Goal: Browse casually: Explore the website without a specific task or goal

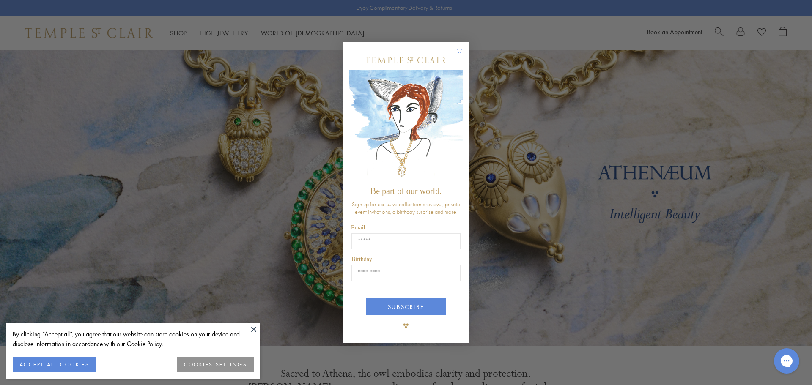
click at [453, 43] on form "Be part of our world. Sign up for exclusive collection previews, private event …" at bounding box center [406, 192] width 127 height 301
click at [461, 52] on circle "Close dialog" at bounding box center [460, 52] width 10 height 10
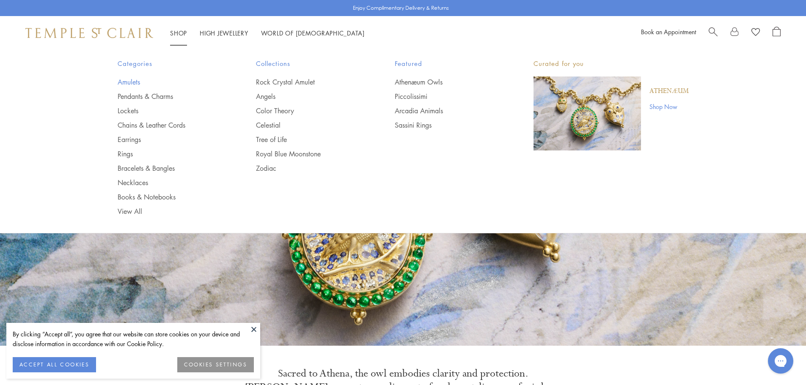
click at [130, 80] on link "Amulets" at bounding box center [170, 81] width 105 height 9
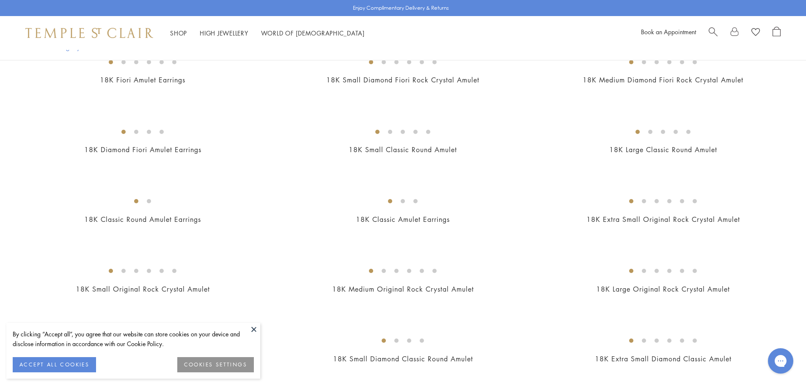
scroll to position [338, 0]
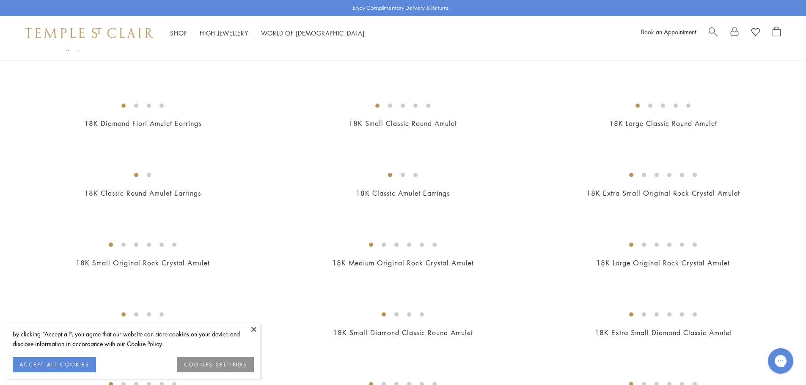
click at [256, 326] on button at bounding box center [253, 329] width 13 height 13
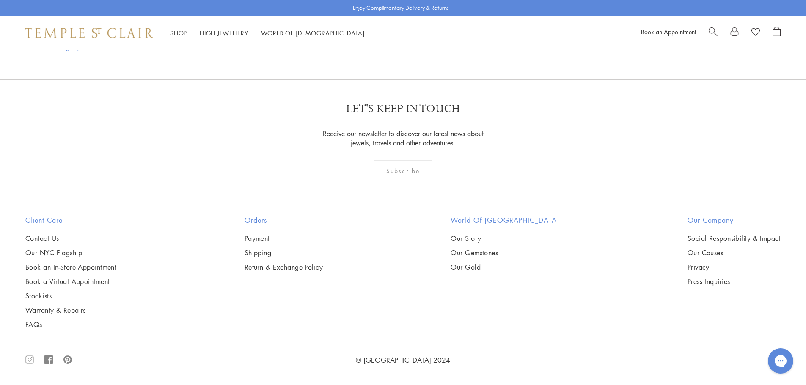
scroll to position [6512, 0]
click at [713, 30] on span "Search" at bounding box center [712, 31] width 9 height 9
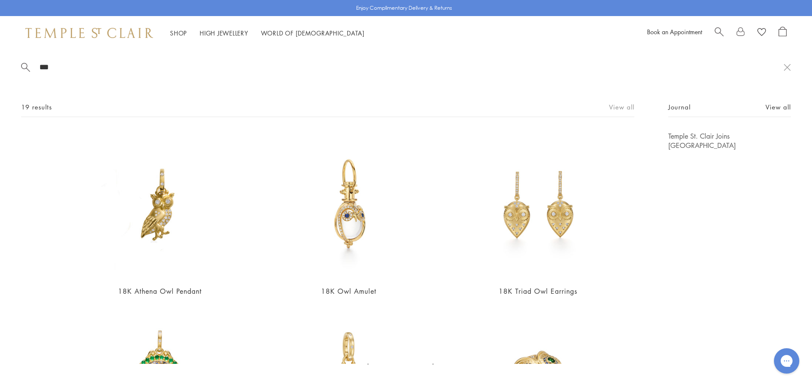
type input "***"
click at [618, 106] on link "View all" at bounding box center [621, 106] width 25 height 9
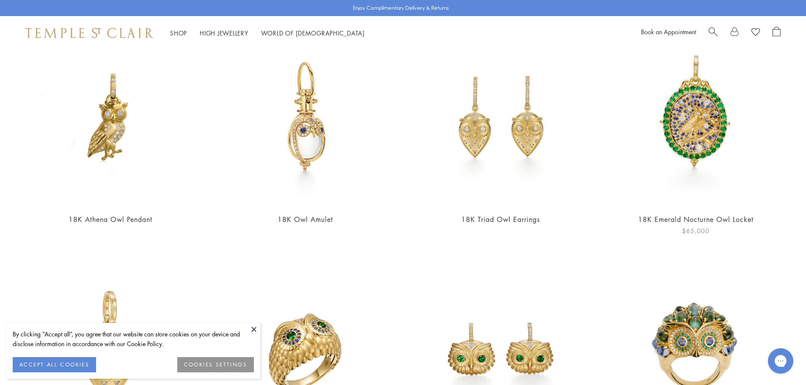
scroll to position [127, 0]
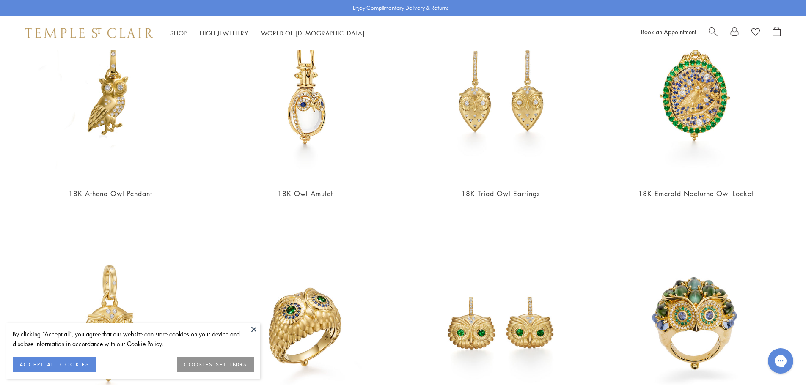
click at [253, 329] on button at bounding box center [253, 329] width 13 height 13
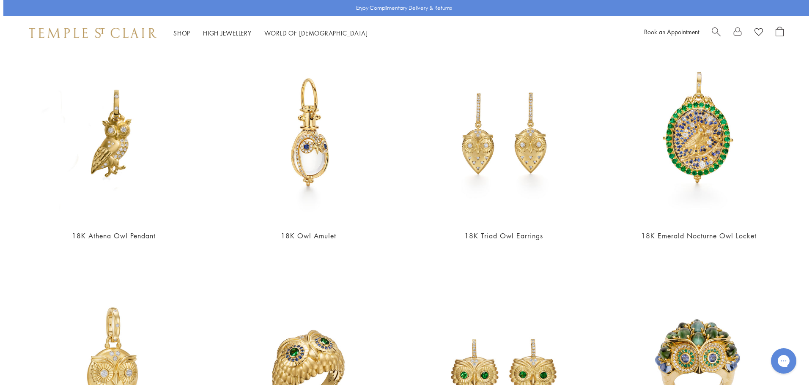
scroll to position [0, 0]
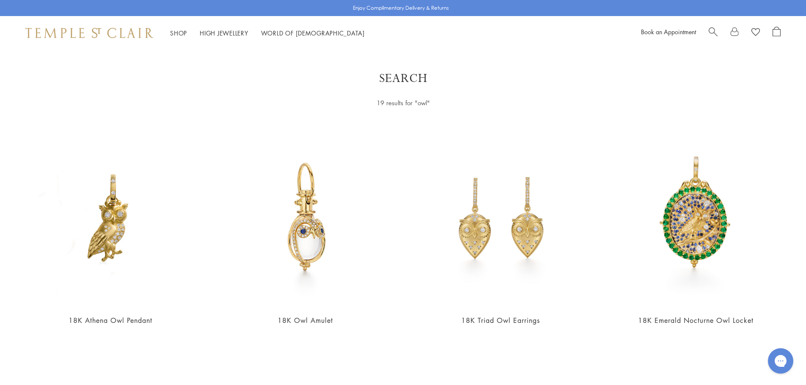
click at [714, 33] on span "Search" at bounding box center [712, 31] width 9 height 9
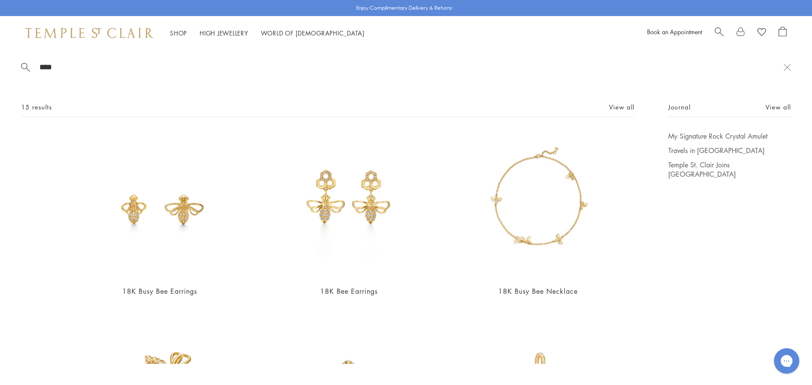
click at [719, 32] on span "Search" at bounding box center [719, 31] width 9 height 9
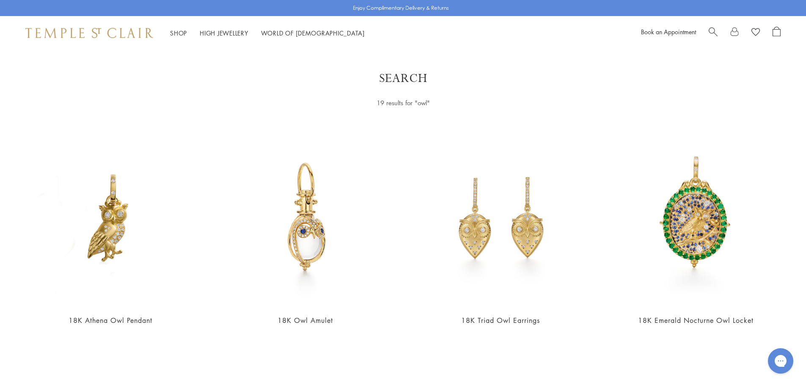
click at [712, 31] on span "Search" at bounding box center [712, 31] width 9 height 9
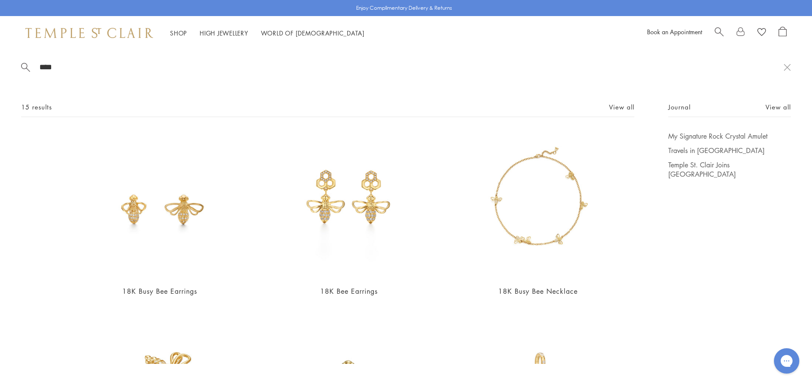
drag, startPoint x: 57, startPoint y: 69, endPoint x: 40, endPoint y: 69, distance: 17.3
click at [40, 69] on input "****" at bounding box center [410, 67] width 745 height 10
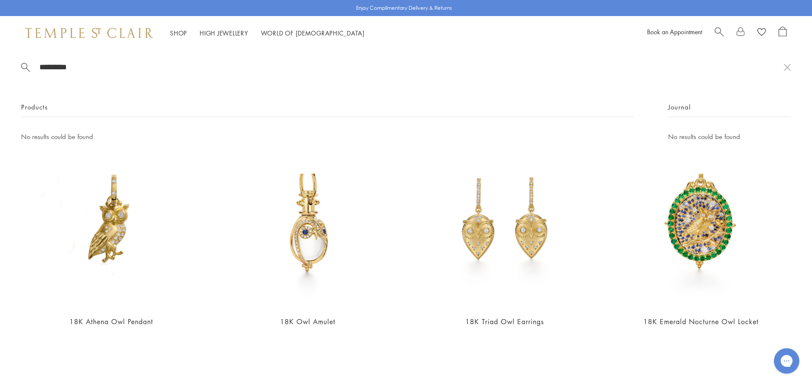
type input "*********"
click at [142, 93] on div "********* Products No results could be found Journal No results could be found" at bounding box center [406, 112] width 812 height 124
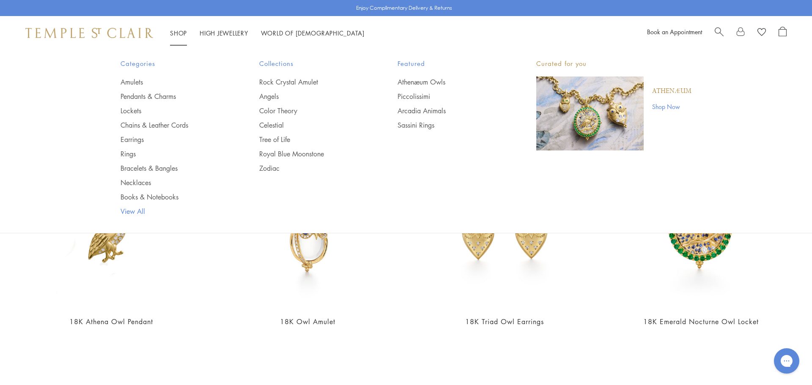
click at [134, 209] on link "View All" at bounding box center [173, 211] width 105 height 9
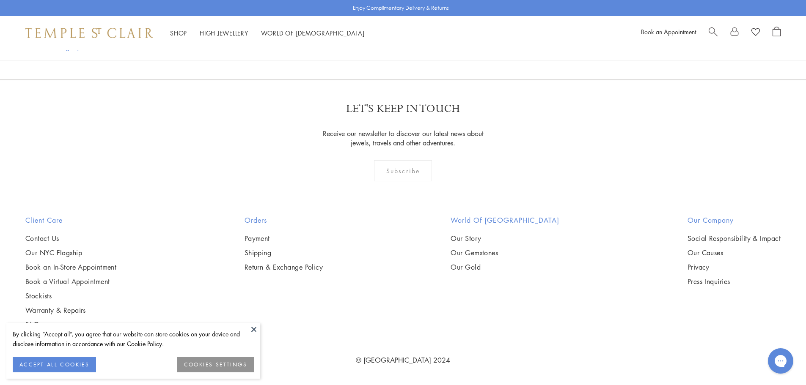
scroll to position [3679, 0]
drag, startPoint x: 257, startPoint y: 328, endPoint x: 401, endPoint y: 269, distance: 155.9
click at [257, 328] on button at bounding box center [253, 329] width 13 height 13
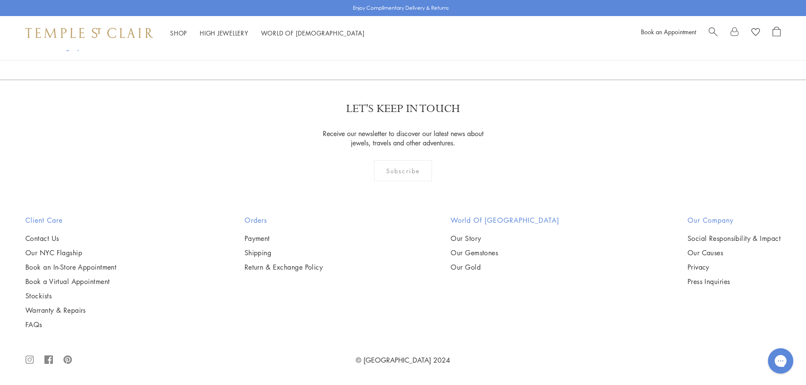
scroll to position [8077, 0]
click at [356, 46] on link "2" at bounding box center [361, 33] width 28 height 23
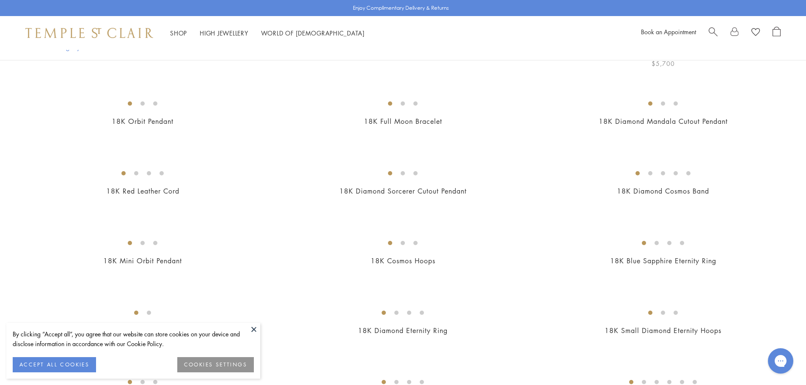
scroll to position [169, 0]
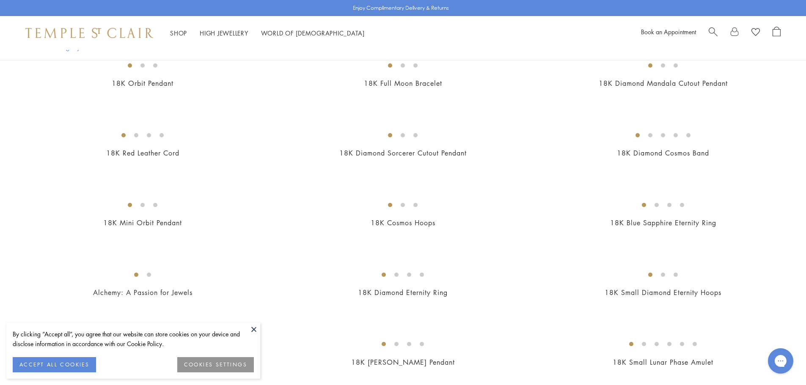
click at [253, 329] on button at bounding box center [253, 329] width 13 height 13
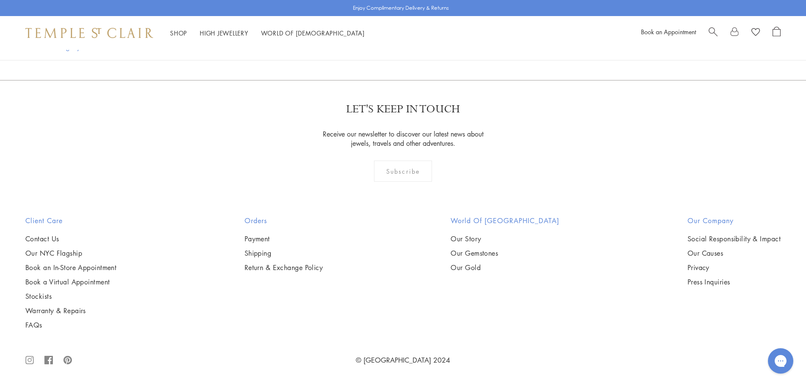
scroll to position [5666, 0]
click at [389, 46] on link "3" at bounding box center [388, 34] width 28 height 23
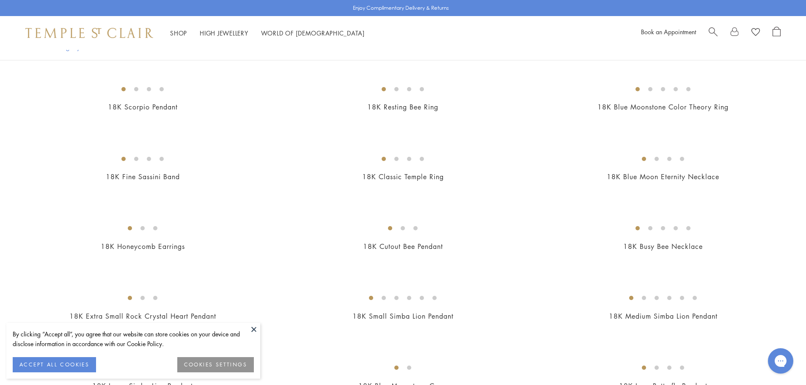
scroll to position [381, 0]
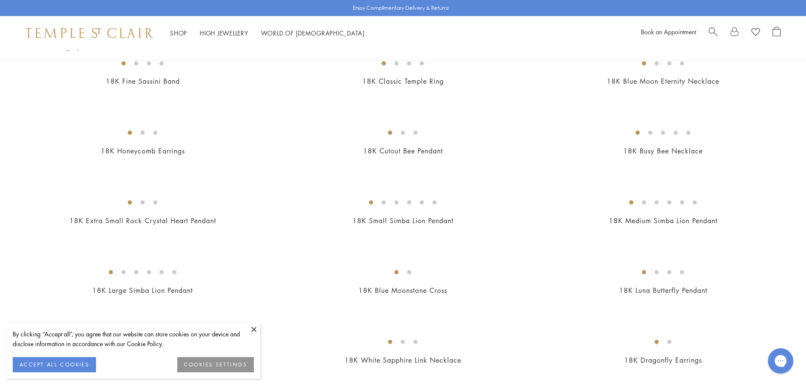
click at [256, 330] on button at bounding box center [253, 329] width 13 height 13
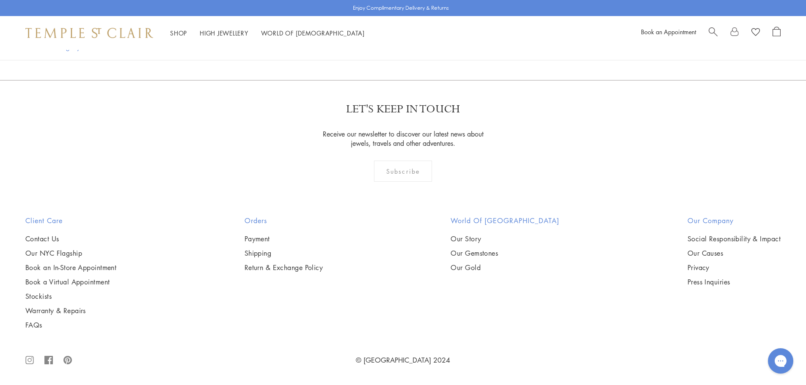
scroll to position [5582, 0]
click at [402, 46] on link "4" at bounding box center [402, 34] width 28 height 23
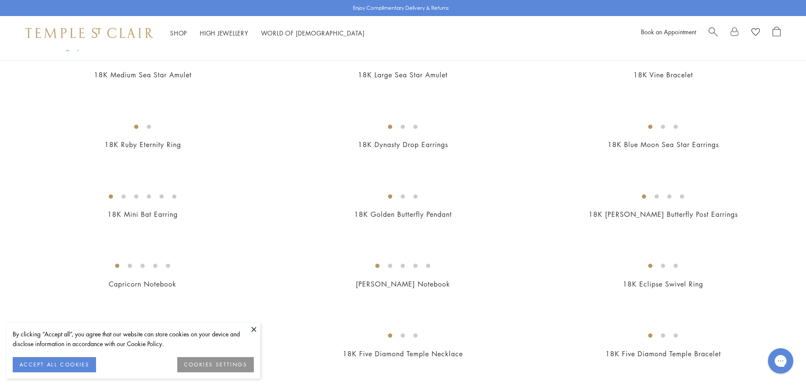
scroll to position [423, 0]
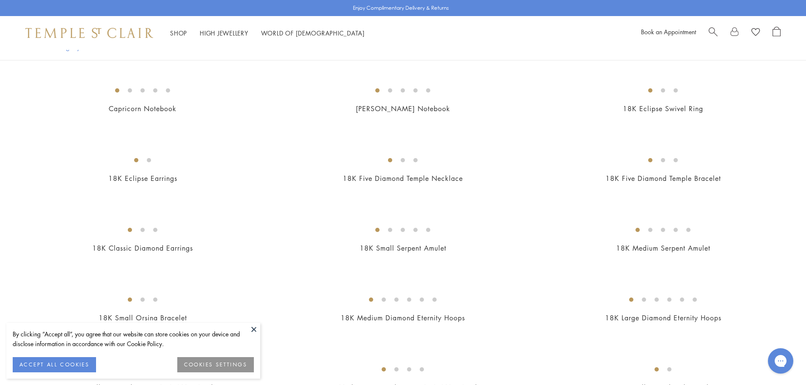
drag, startPoint x: 254, startPoint y: 332, endPoint x: 512, endPoint y: 295, distance: 260.1
click at [256, 329] on button at bounding box center [253, 329] width 13 height 13
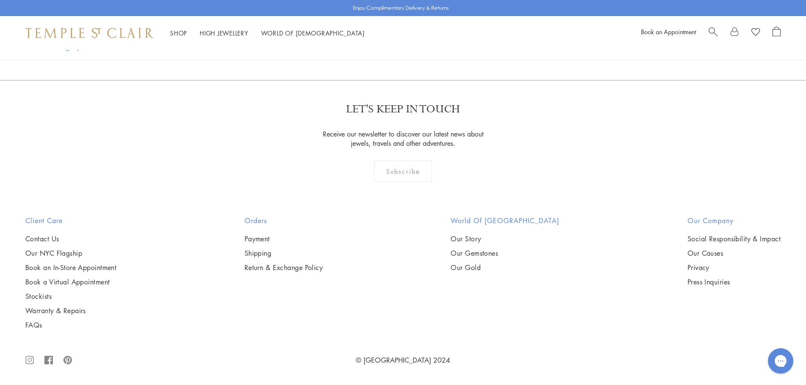
scroll to position [5582, 0]
click at [418, 46] on link "5" at bounding box center [416, 34] width 28 height 23
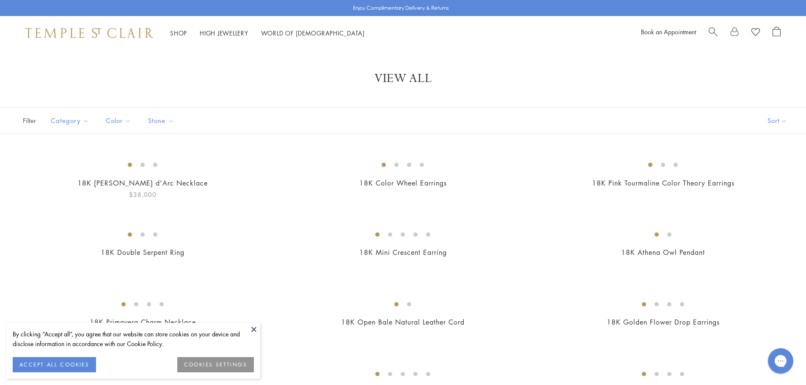
click at [0, 0] on img at bounding box center [0, 0] width 0 height 0
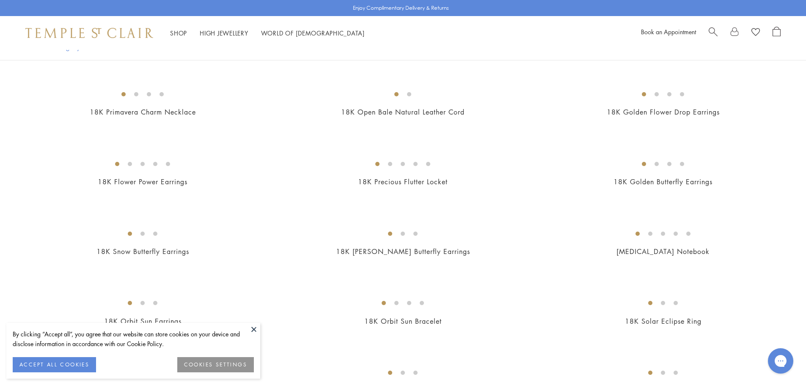
scroll to position [211, 0]
click at [255, 330] on button at bounding box center [253, 329] width 13 height 13
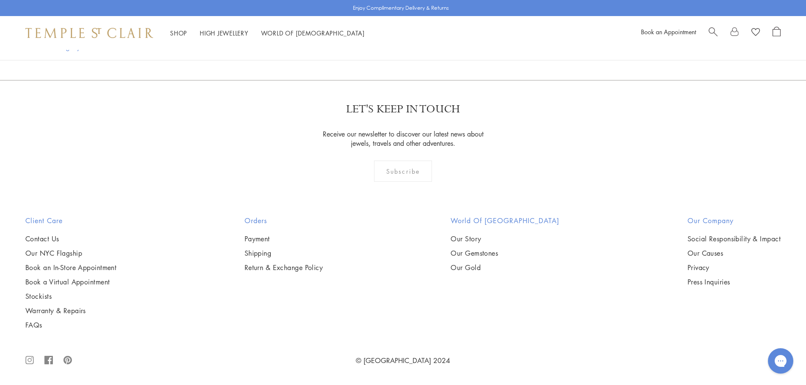
scroll to position [4609, 0]
click at [447, 46] on link "6" at bounding box center [445, 34] width 28 height 23
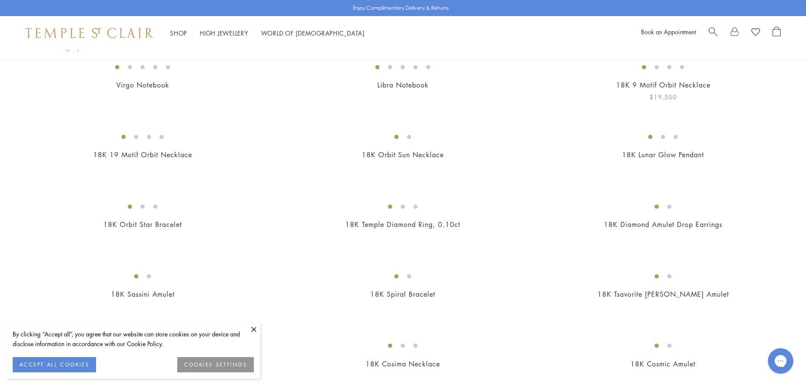
scroll to position [169, 0]
click at [255, 331] on button at bounding box center [253, 329] width 13 height 13
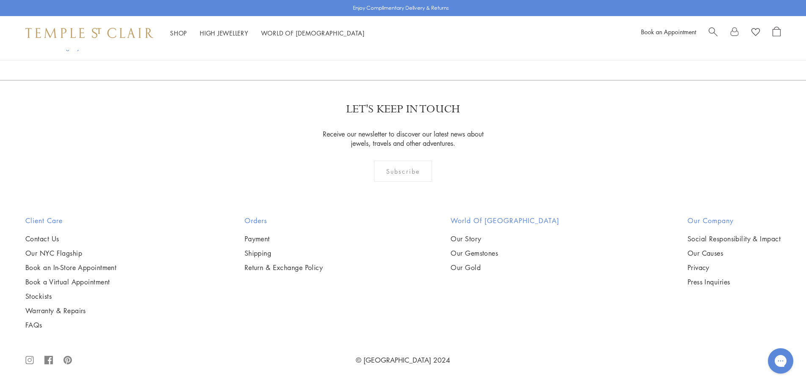
scroll to position [5032, 0]
click at [457, 46] on link "7" at bounding box center [459, 34] width 28 height 23
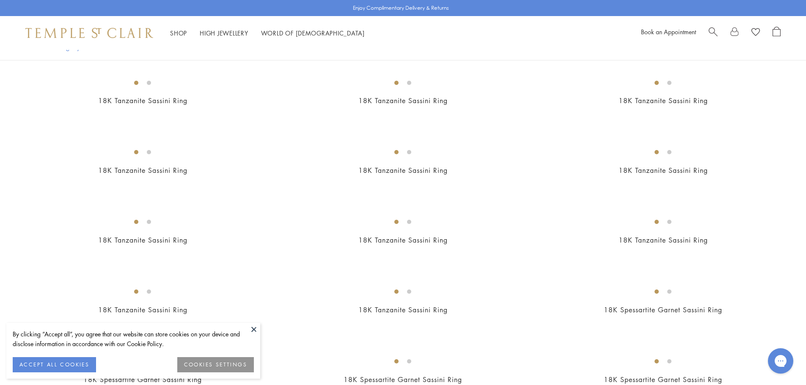
scroll to position [423, 0]
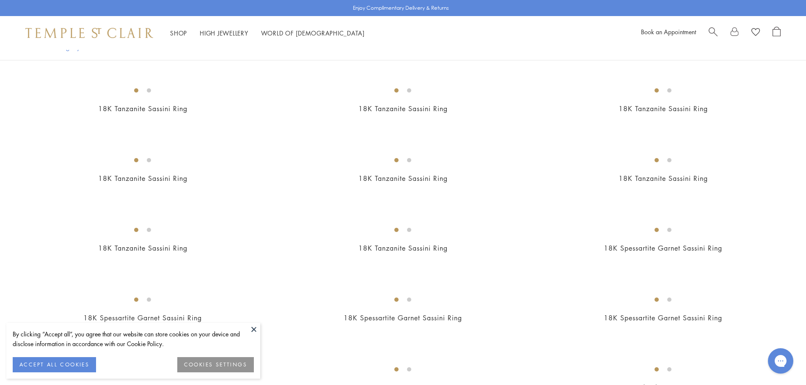
click at [257, 328] on button at bounding box center [253, 329] width 13 height 13
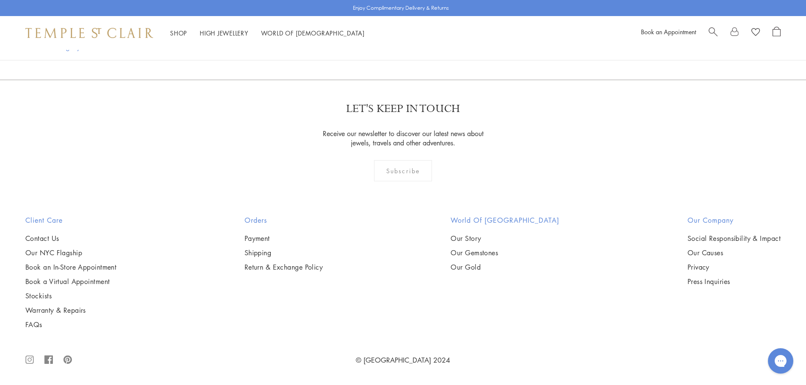
scroll to position [6216, 0]
click at [475, 46] on link "8" at bounding box center [473, 33] width 28 height 23
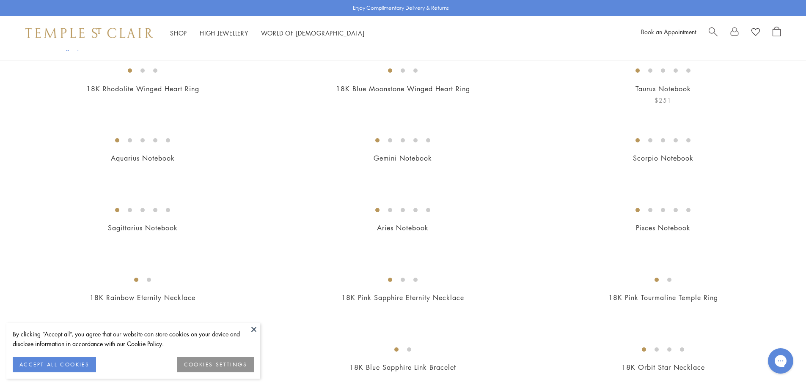
scroll to position [254, 0]
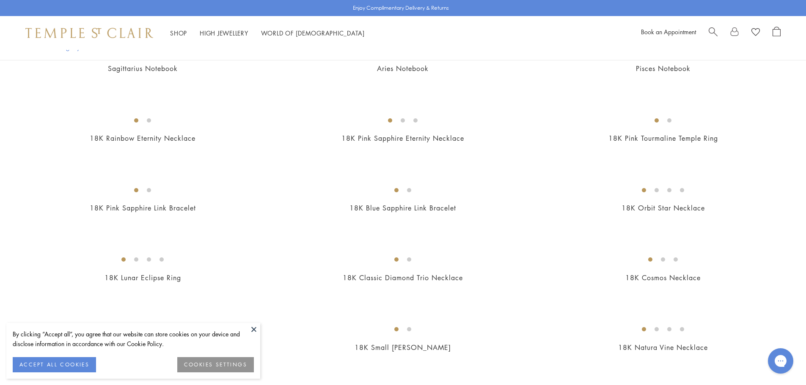
click at [255, 330] on button at bounding box center [253, 329] width 13 height 13
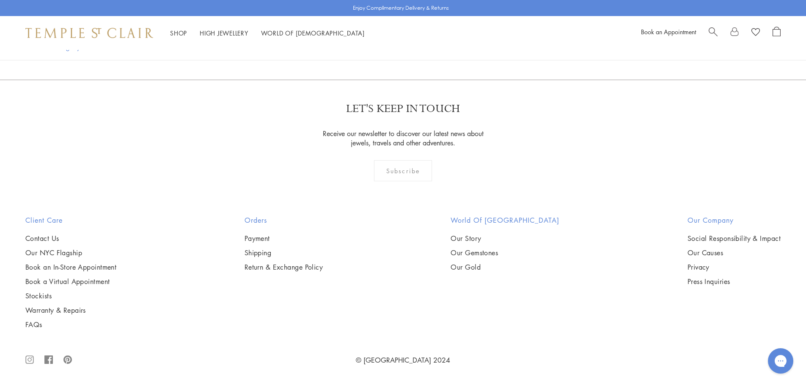
scroll to position [3510, 0]
